Goal: Task Accomplishment & Management: Use online tool/utility

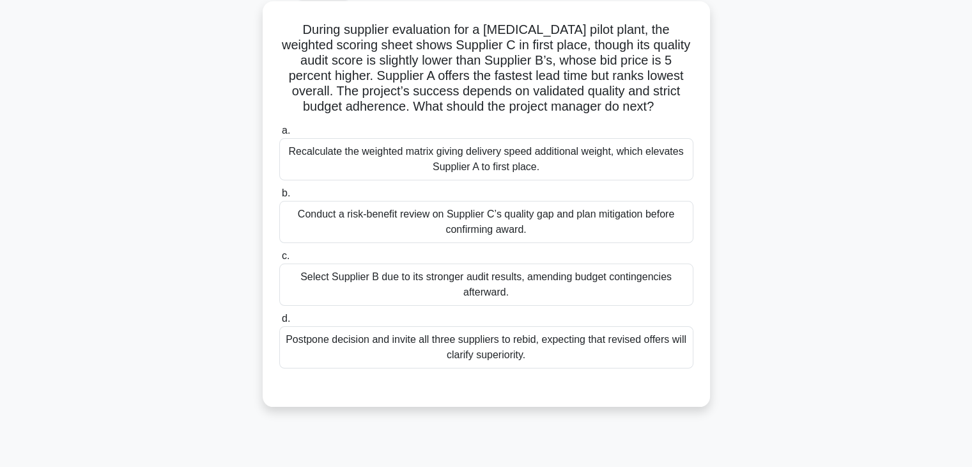
scroll to position [72, 0]
click at [440, 234] on div "Conduct a risk-benefit review on Supplier C’s quality gap and plan mitigation b…" at bounding box center [486, 220] width 414 height 42
click at [279, 196] on input "b. Conduct a risk-benefit review on Supplier C’s quality gap and plan mitigatio…" at bounding box center [279, 192] width 0 height 8
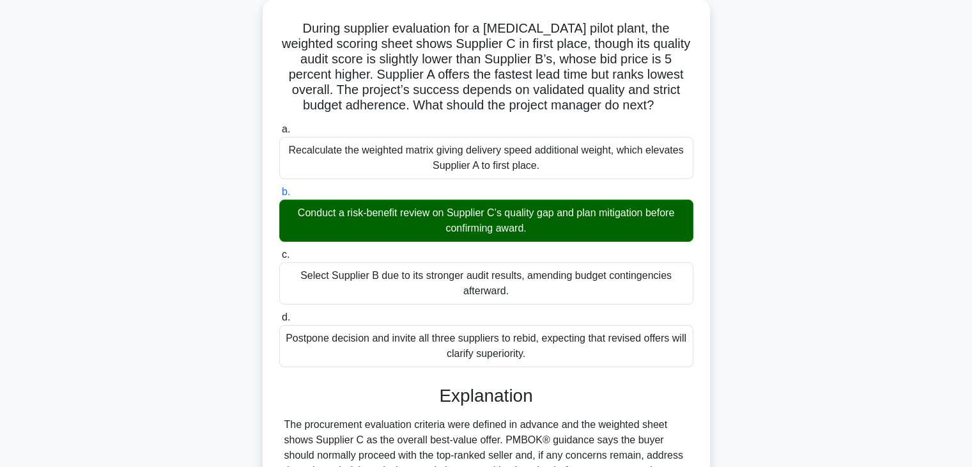
scroll to position [352, 0]
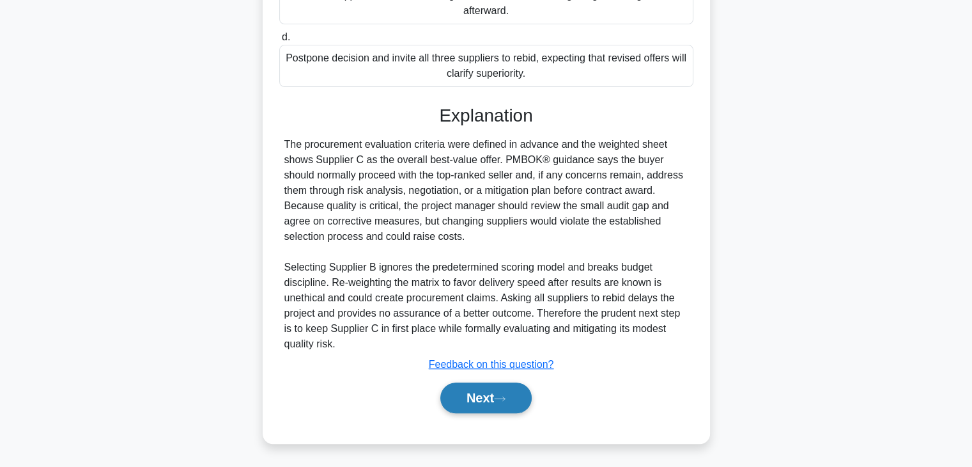
click at [462, 401] on button "Next" at bounding box center [485, 397] width 91 height 31
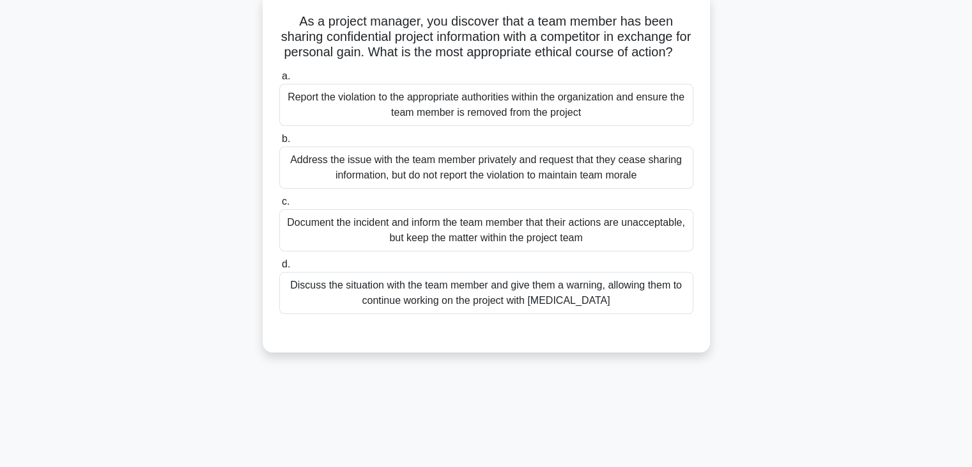
scroll to position [82, 0]
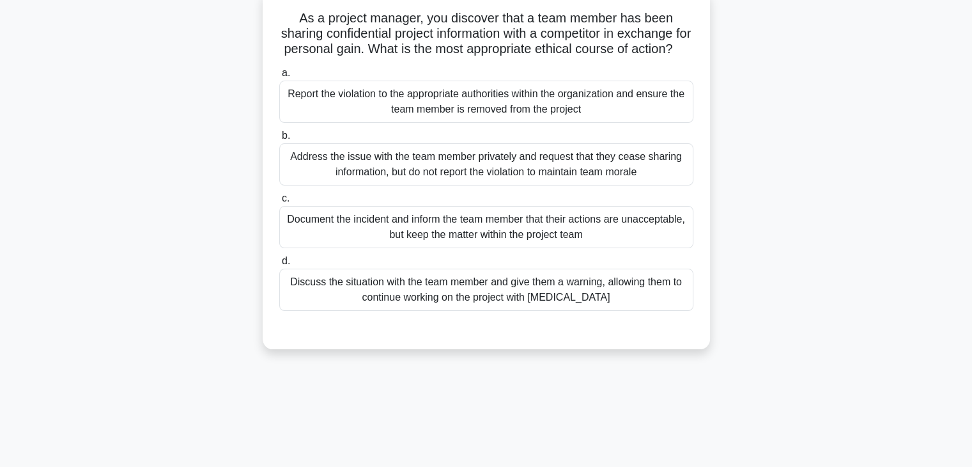
click at [378, 244] on div "Document the incident and inform the team member that their actions are unaccep…" at bounding box center [486, 227] width 414 height 42
click at [279, 203] on input "c. Document the incident and inform the team member that their actions are unac…" at bounding box center [279, 198] width 0 height 8
click at [460, 117] on div "Report the violation to the appropriate authorities within the organization and…" at bounding box center [486, 102] width 414 height 42
click at [279, 77] on input "a. Report the violation to the appropriate authorities within the organization …" at bounding box center [279, 73] width 0 height 8
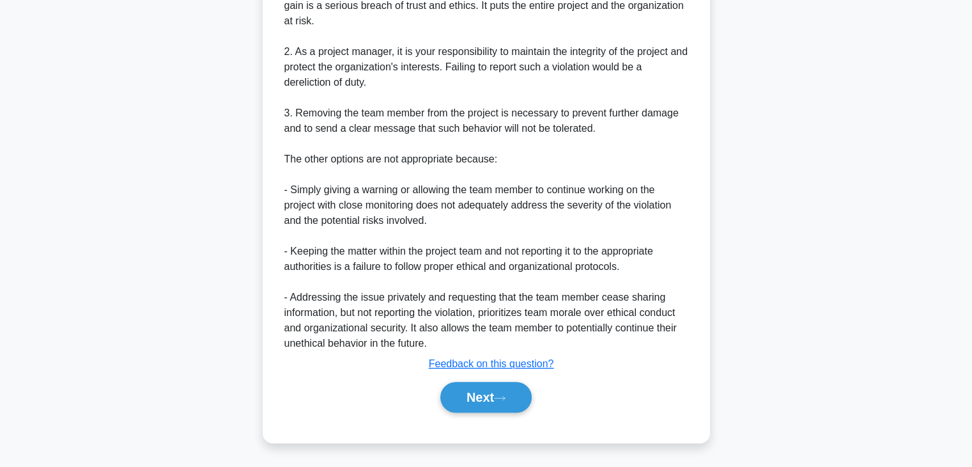
scroll to position [535, 0]
click at [499, 395] on button "Next" at bounding box center [485, 397] width 91 height 31
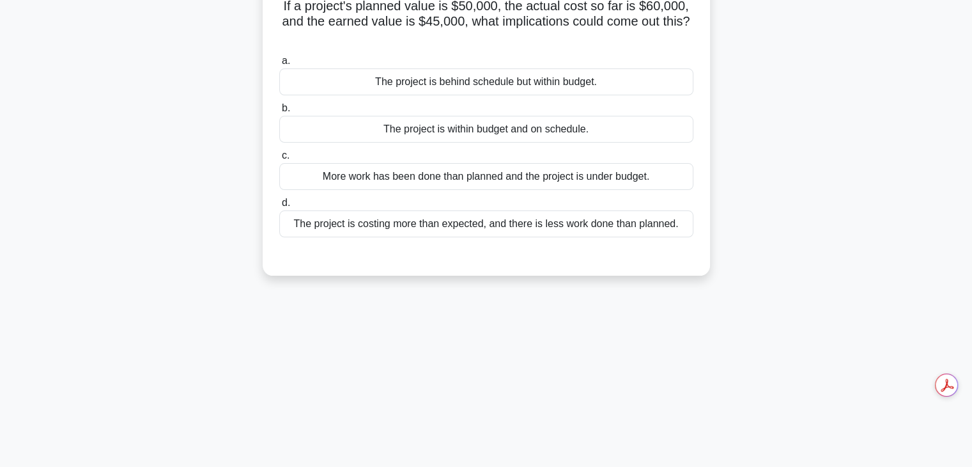
scroll to position [74, 0]
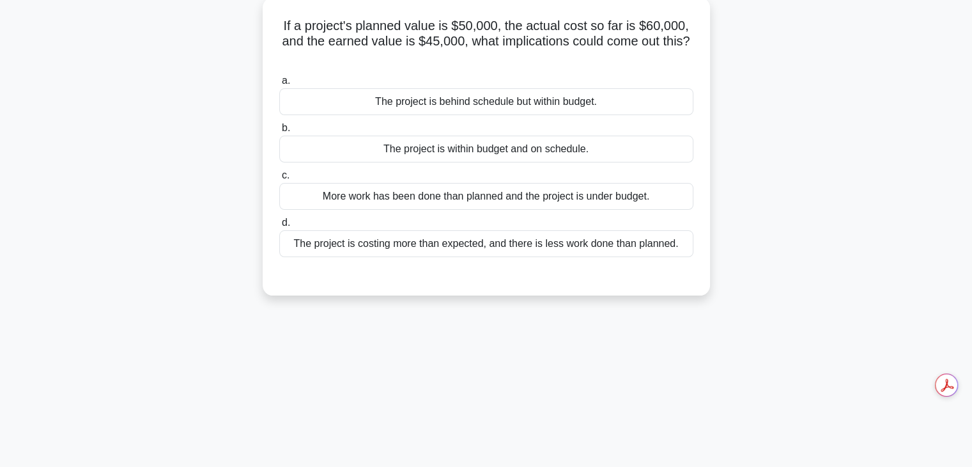
click at [394, 195] on div "More work has been done than planned and the project is under budget." at bounding box center [486, 196] width 414 height 27
click at [279, 180] on input "c. More work has been done than planned and the project is under budget." at bounding box center [279, 175] width 0 height 8
click at [403, 244] on div "The project is costing more than expected, and there is less work done than pla…" at bounding box center [486, 243] width 414 height 27
click at [279, 227] on input "d. The project is costing more than expected, and there is less work done than …" at bounding box center [279, 223] width 0 height 8
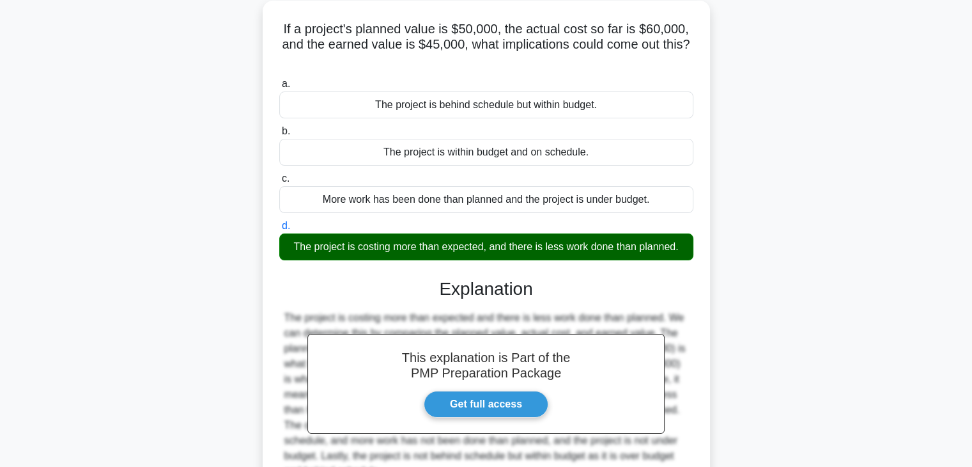
scroll to position [224, 0]
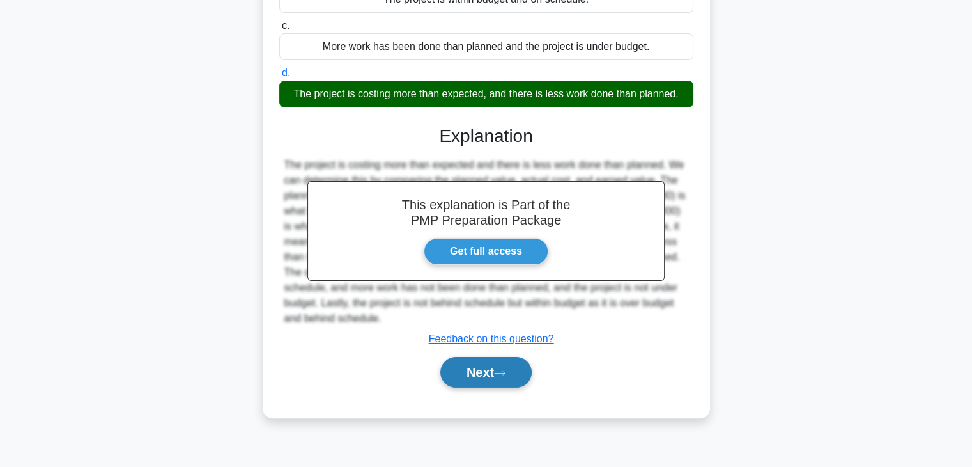
click at [455, 376] on button "Next" at bounding box center [485, 372] width 91 height 31
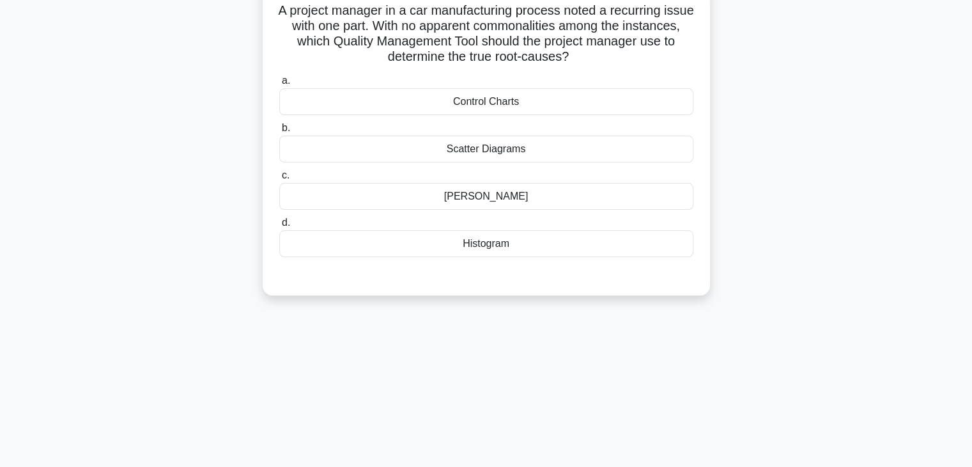
scroll to position [0, 0]
